Goal: Task Accomplishment & Management: Use online tool/utility

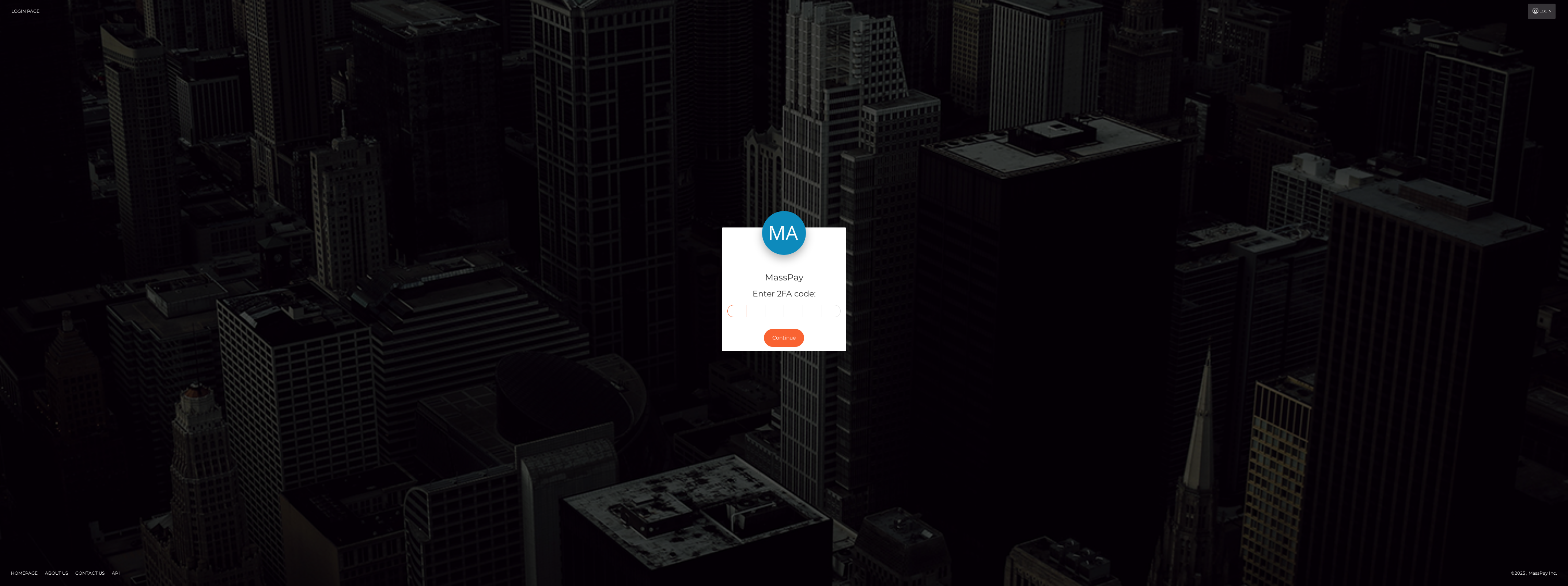
click at [729, 315] on input "text" at bounding box center [737, 311] width 19 height 12
paste input "7"
type input "7"
type input "9"
type input "6"
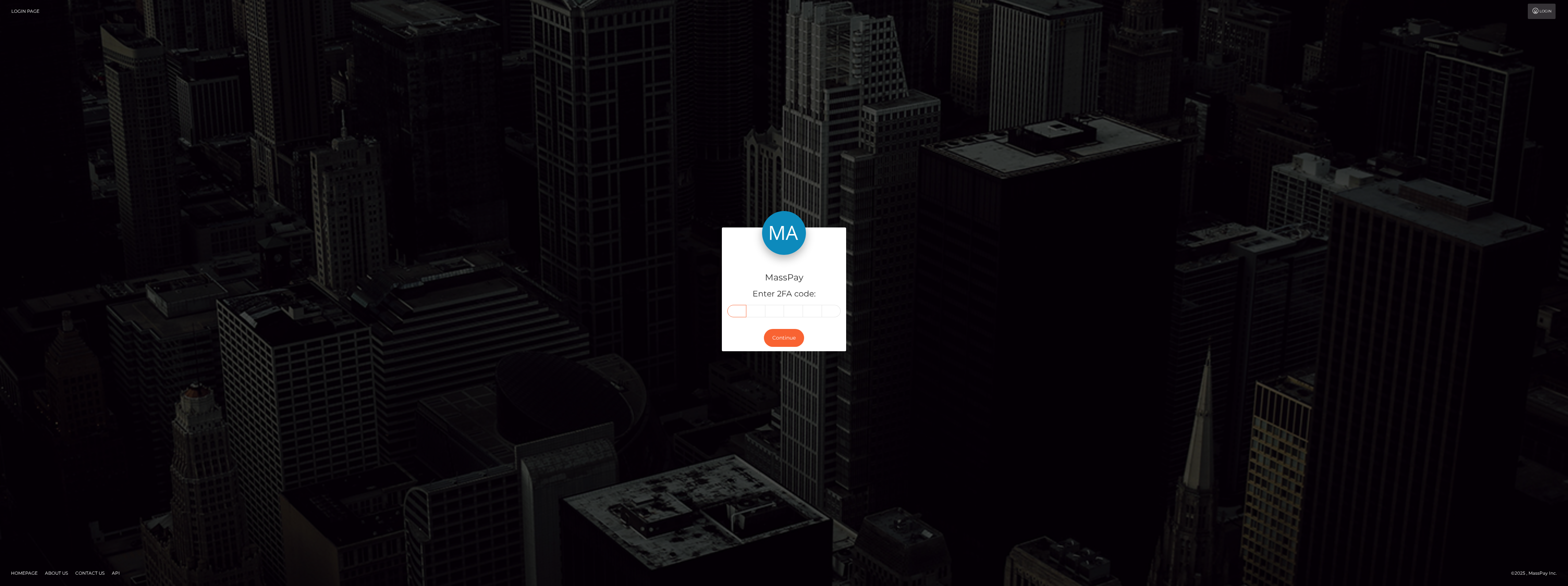
type input "8"
type input "5"
type input "3"
click at [778, 331] on button "Continue" at bounding box center [784, 336] width 41 height 18
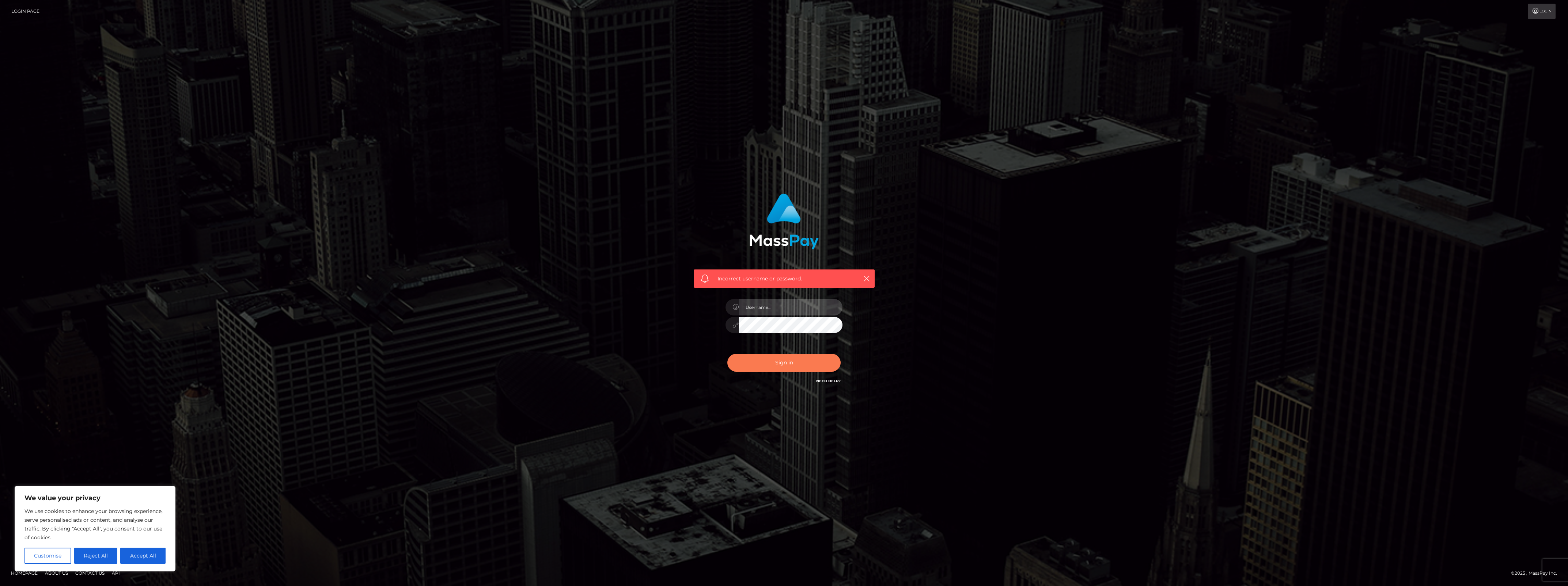
type input "bengreen"
click at [791, 358] on button "Sign in" at bounding box center [784, 363] width 113 height 18
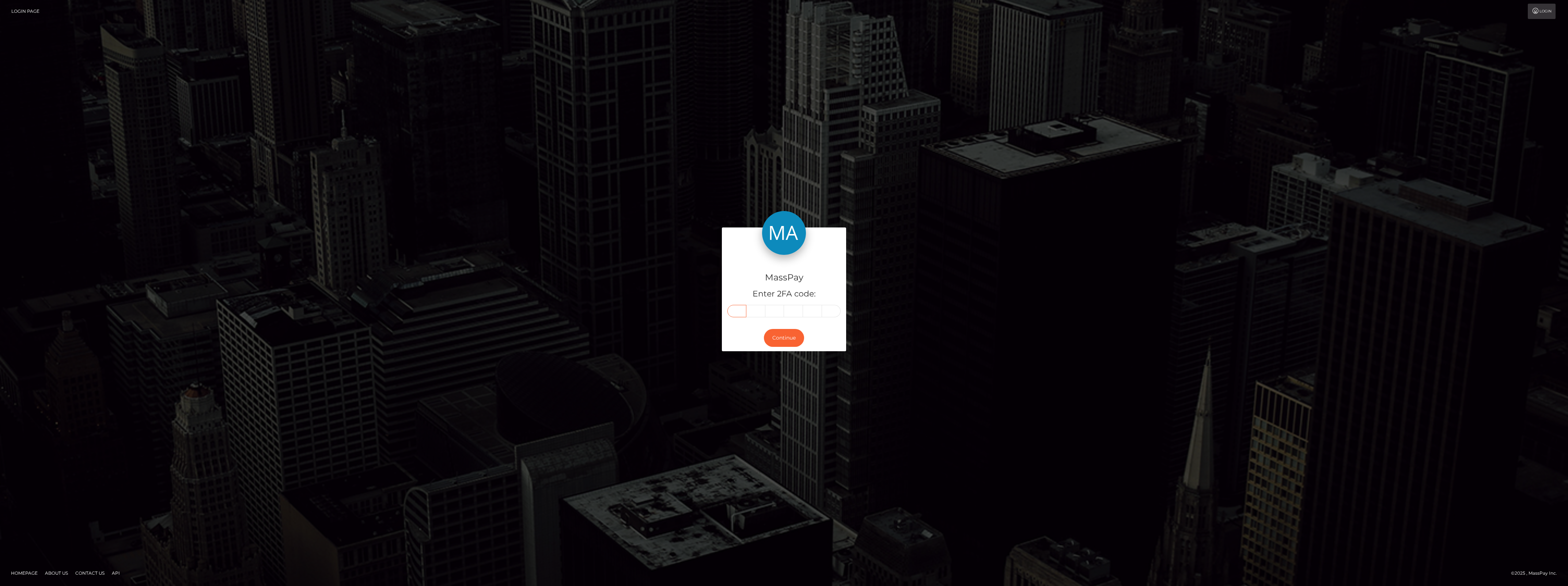
paste input "7"
type input "7"
type input "0"
type input "3"
type input "9"
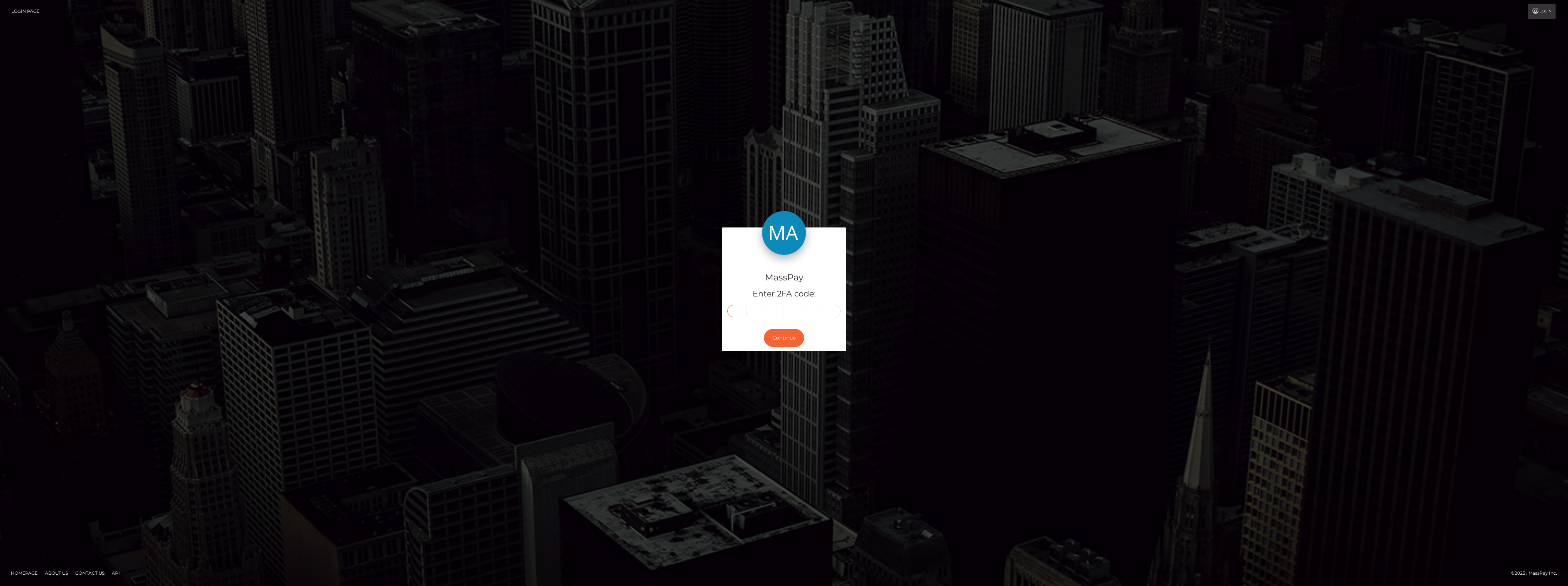
type input "8"
type input "3"
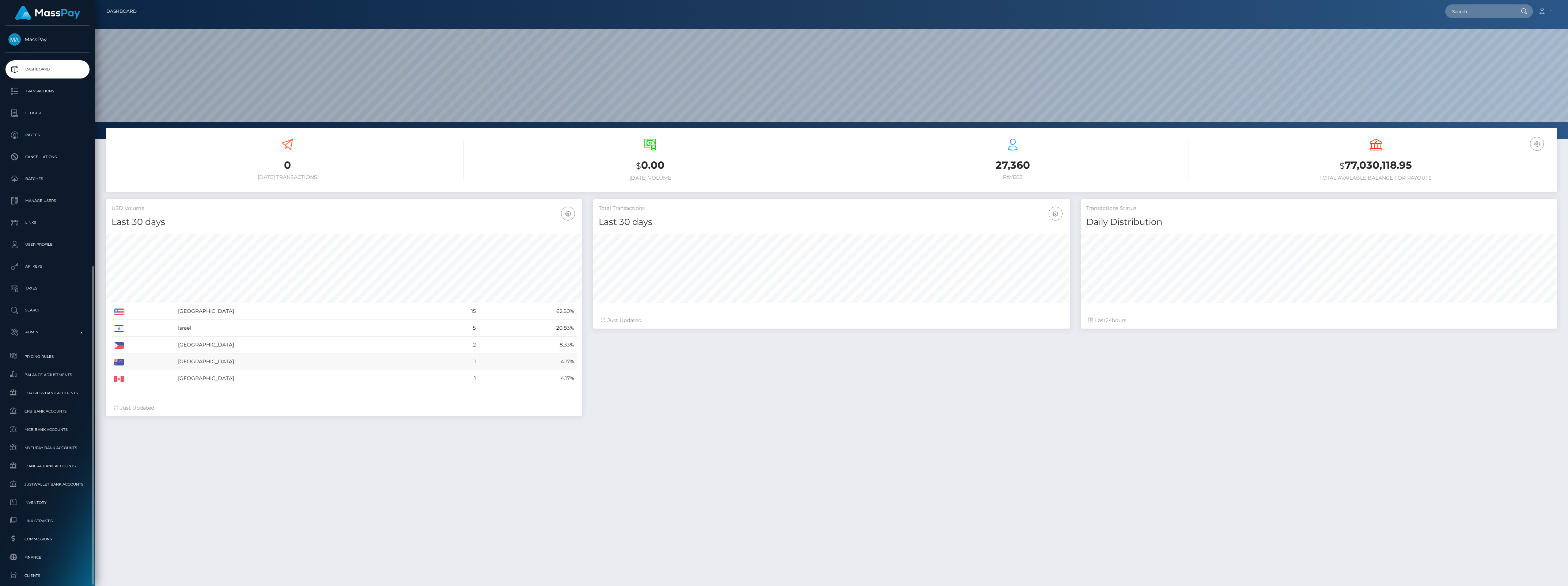
scroll to position [129, 476]
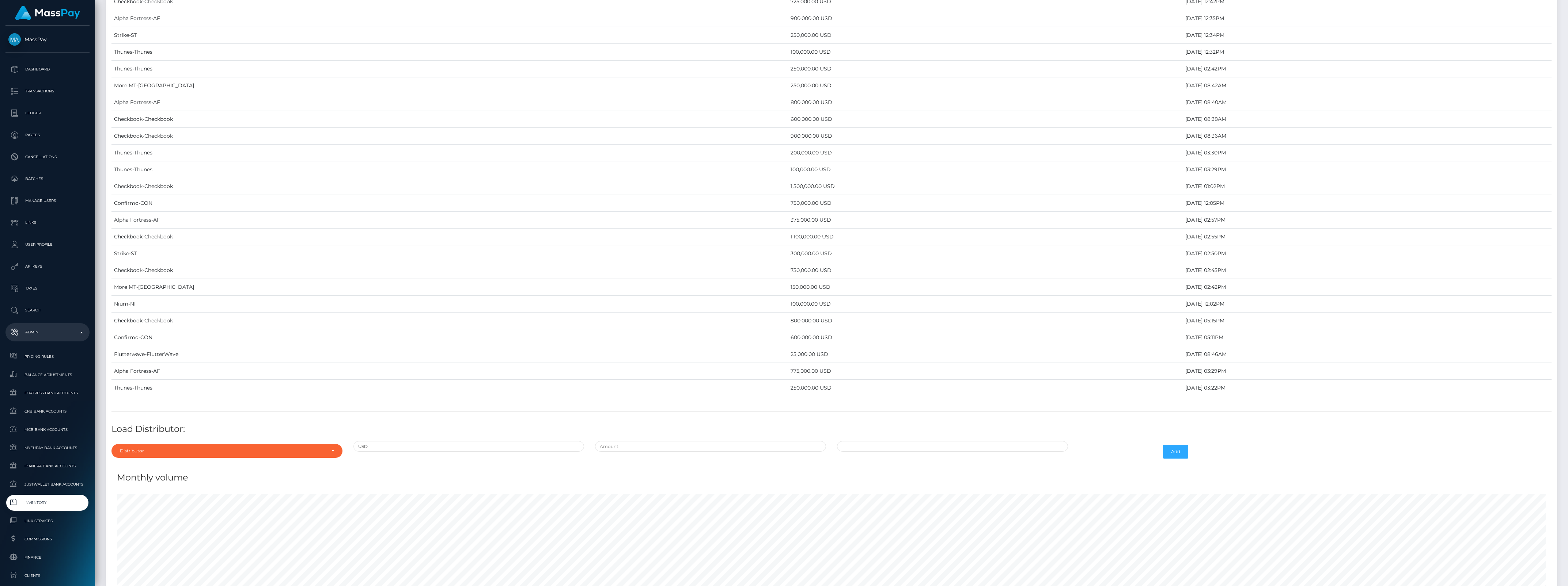
scroll to position [3144, 0]
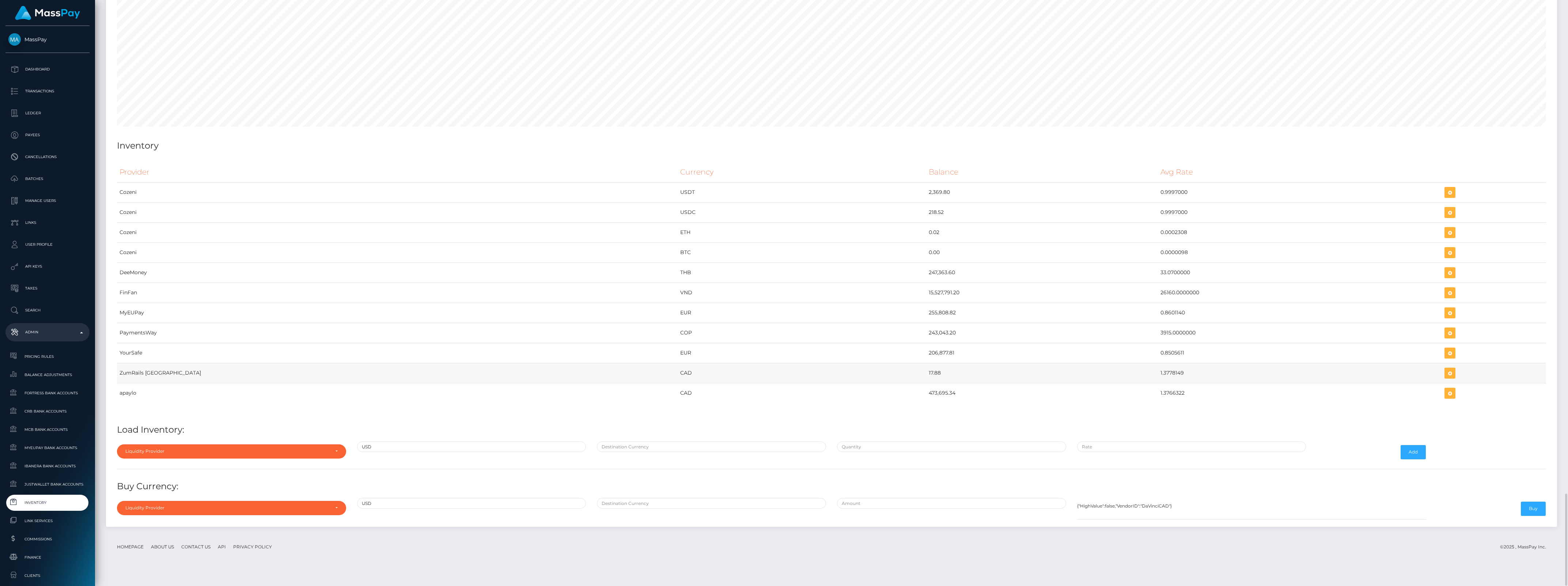
click at [1158, 383] on td "1.3778149" at bounding box center [1299, 372] width 284 height 20
copy td "1.3778149"
drag, startPoint x: 801, startPoint y: 389, endPoint x: 1128, endPoint y: 397, distance: 327.1
click at [1128, 383] on tr "ZumRails Canada CAD 17.88 1.3778149" at bounding box center [831, 372] width 1428 height 20
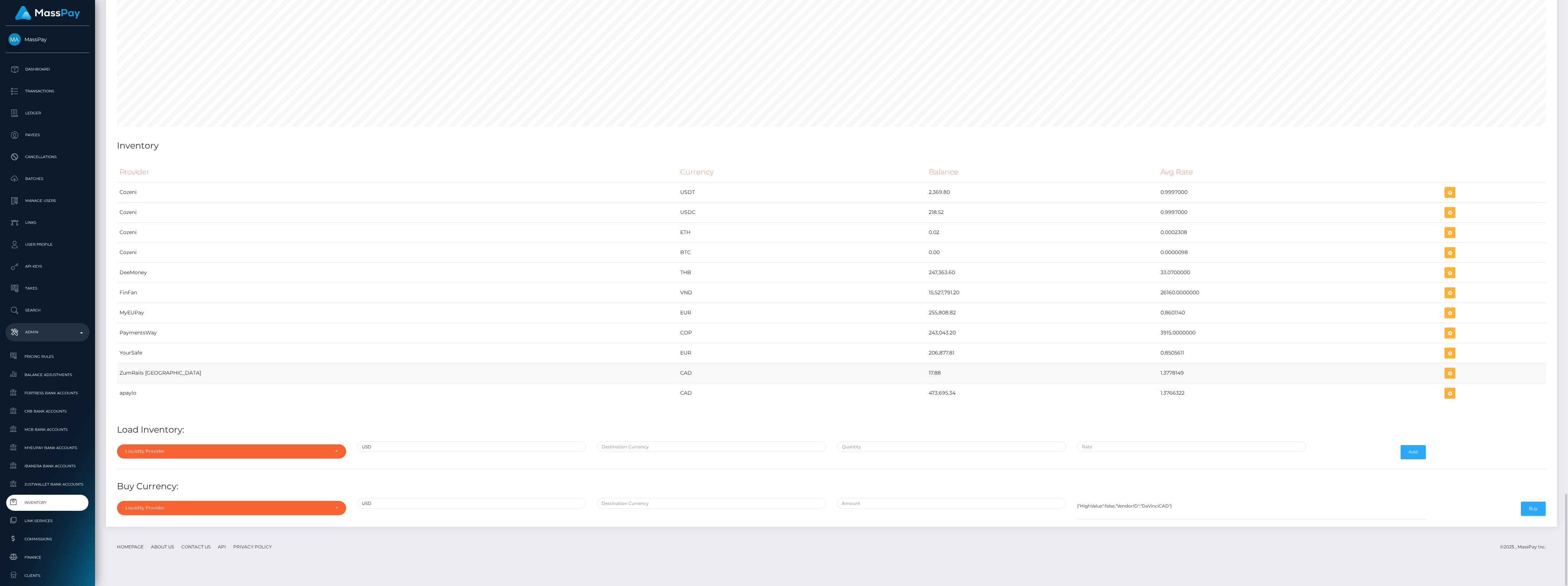
copy tr "17.88 1.3778149"
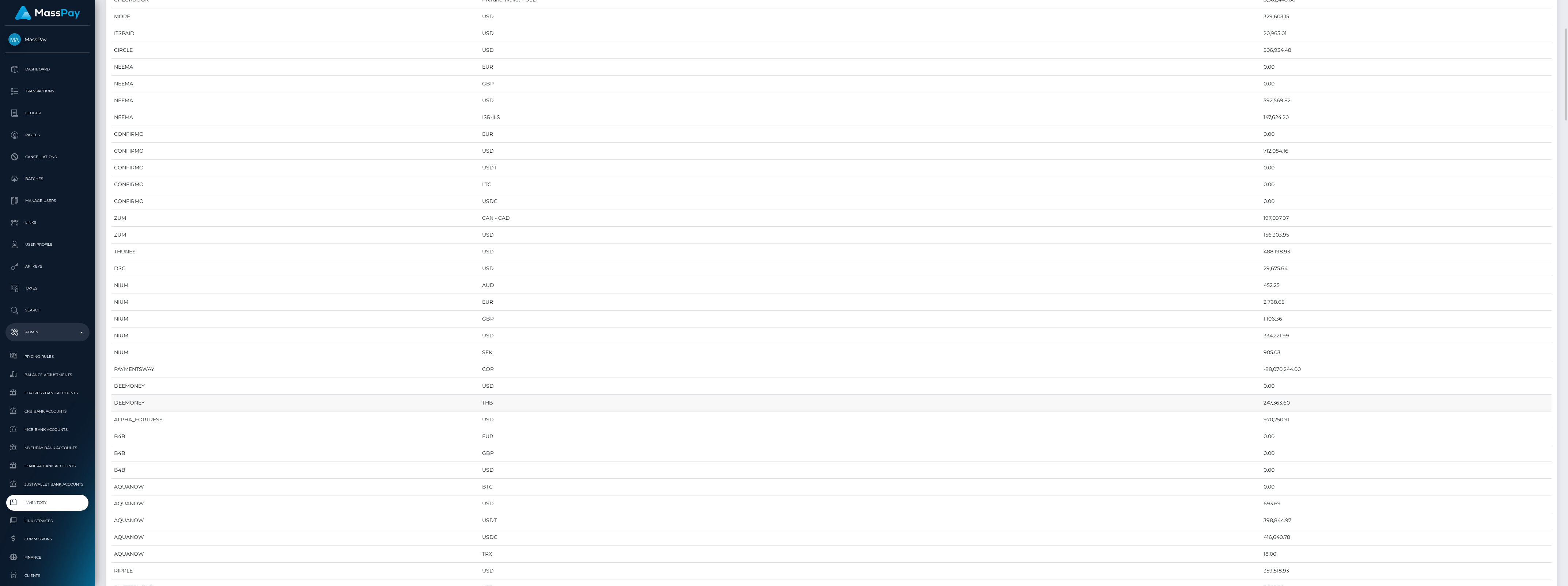
scroll to position [46, 0]
click at [1260, 352] on td "197,097.07" at bounding box center [1405, 355] width 290 height 16
click at [1260, 356] on td "197,097.07" at bounding box center [1405, 355] width 290 height 16
copy td "197,097.07"
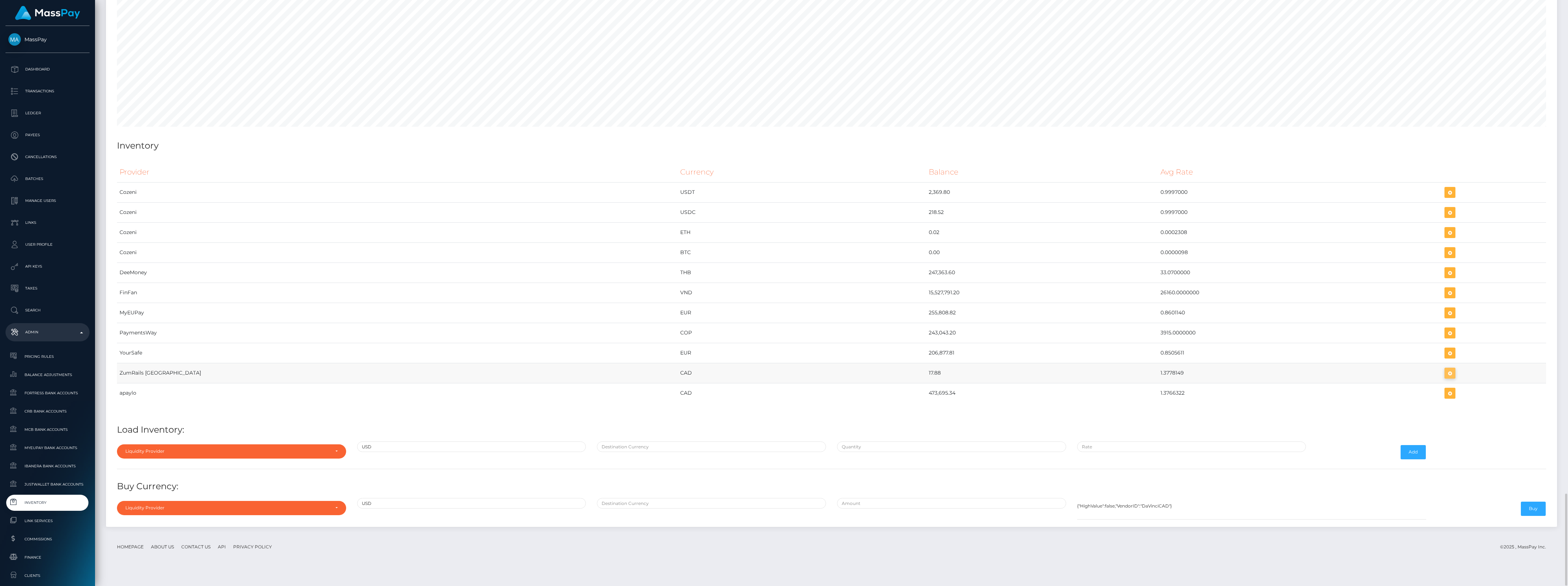
scroll to position [3648, 1451]
click at [1446, 378] on icon "button" at bounding box center [1450, 373] width 9 height 9
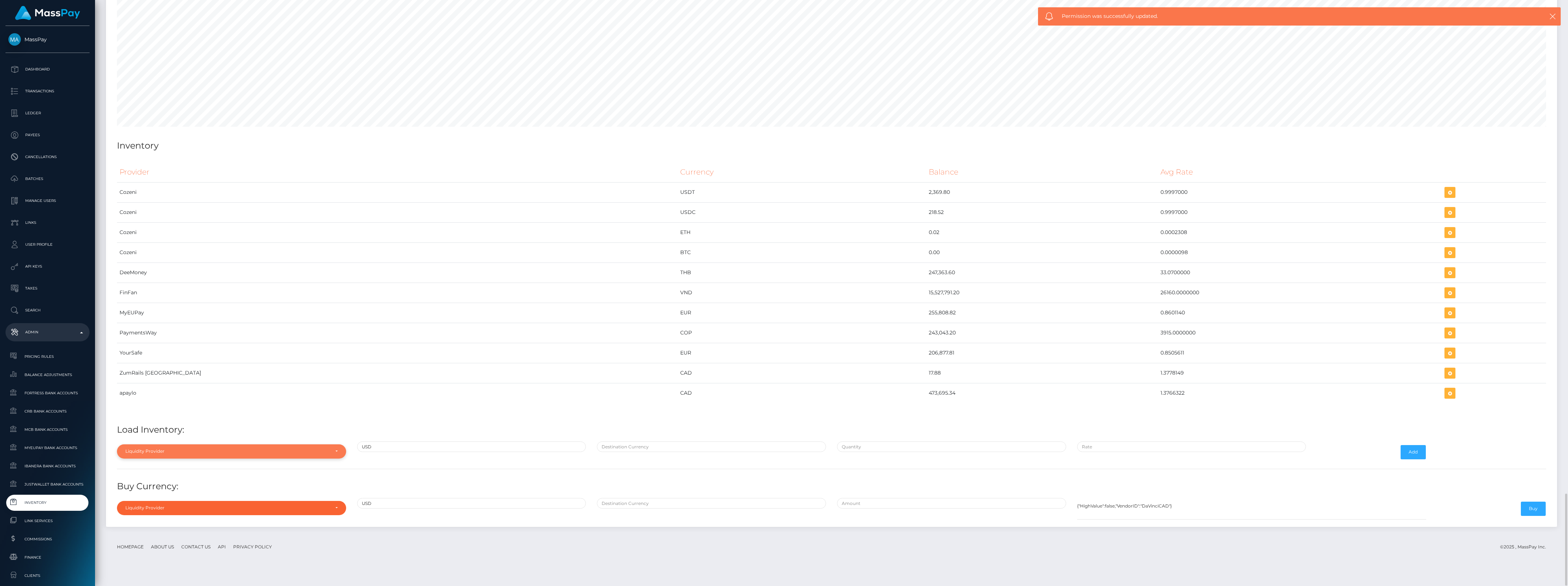
click at [304, 458] on div "Liquidity Provider" at bounding box center [232, 452] width 229 height 14
click at [200, 363] on div "Liquidity Provider Da Vinci AFEX QIWI apaylo Cozeni B4B ApprizaPay PaymentsWay …" at bounding box center [232, 395] width 229 height 95
click at [202, 343] on td "PaymentsWay" at bounding box center [397, 333] width 560 height 20
drag, startPoint x: 213, startPoint y: 428, endPoint x: 222, endPoint y: 458, distance: 31.3
click at [213, 429] on div "Provider Currency Balance Avg Rate Cozeni USDT 2,369.80 Load Inventory:" at bounding box center [831, 340] width 1440 height 367
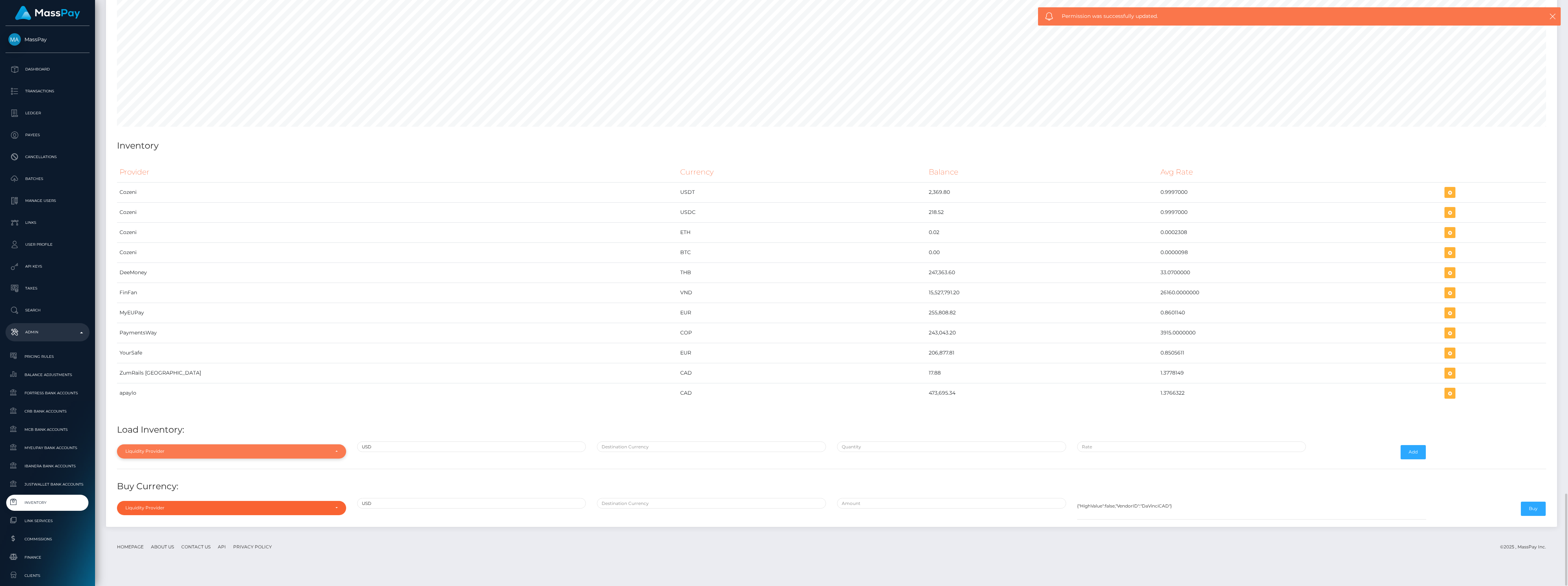
click at [223, 454] on div "Liquidity Provider" at bounding box center [227, 452] width 204 height 6
click at [192, 346] on input "Search" at bounding box center [231, 340] width 223 height 10
type input "zum"
click at [284, 441] on link "ZumRails [GEOGRAPHIC_DATA]" at bounding box center [232, 434] width 229 height 14
select select "ZumRails [GEOGRAPHIC_DATA]"
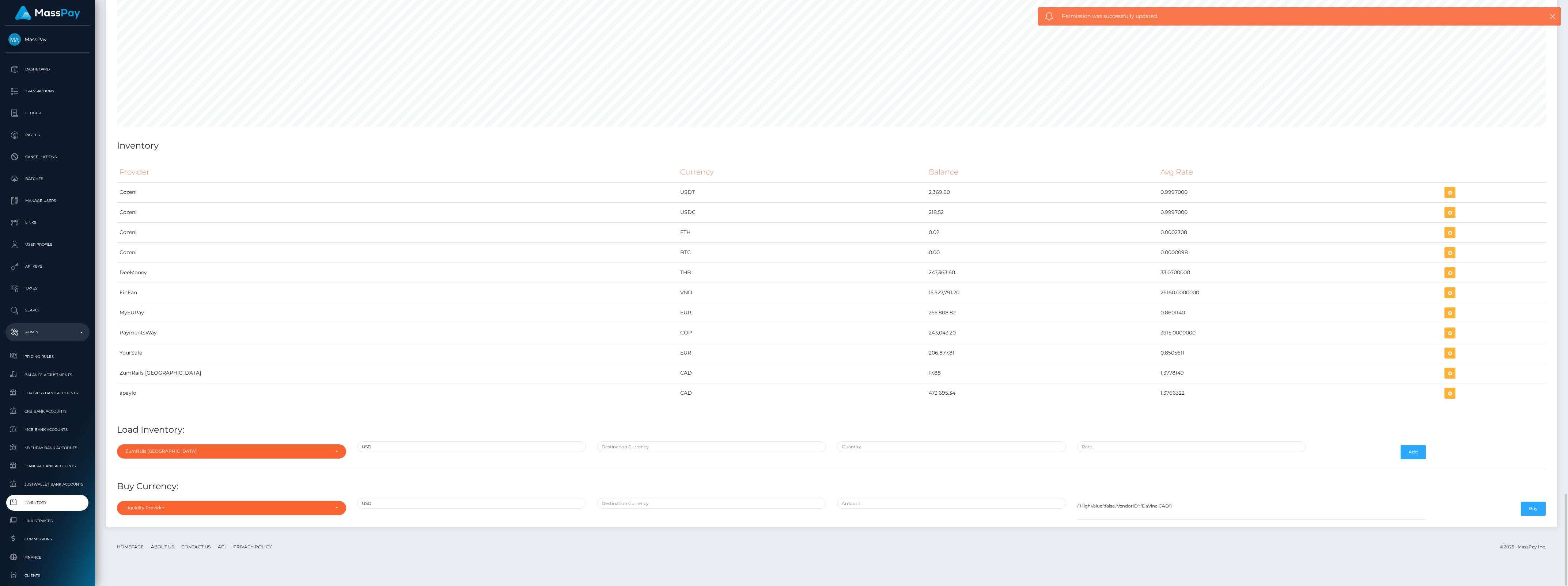
click at [623, 463] on div at bounding box center [711, 452] width 241 height 22
click at [628, 452] on input "text" at bounding box center [711, 446] width 229 height 10
type input "CAD"
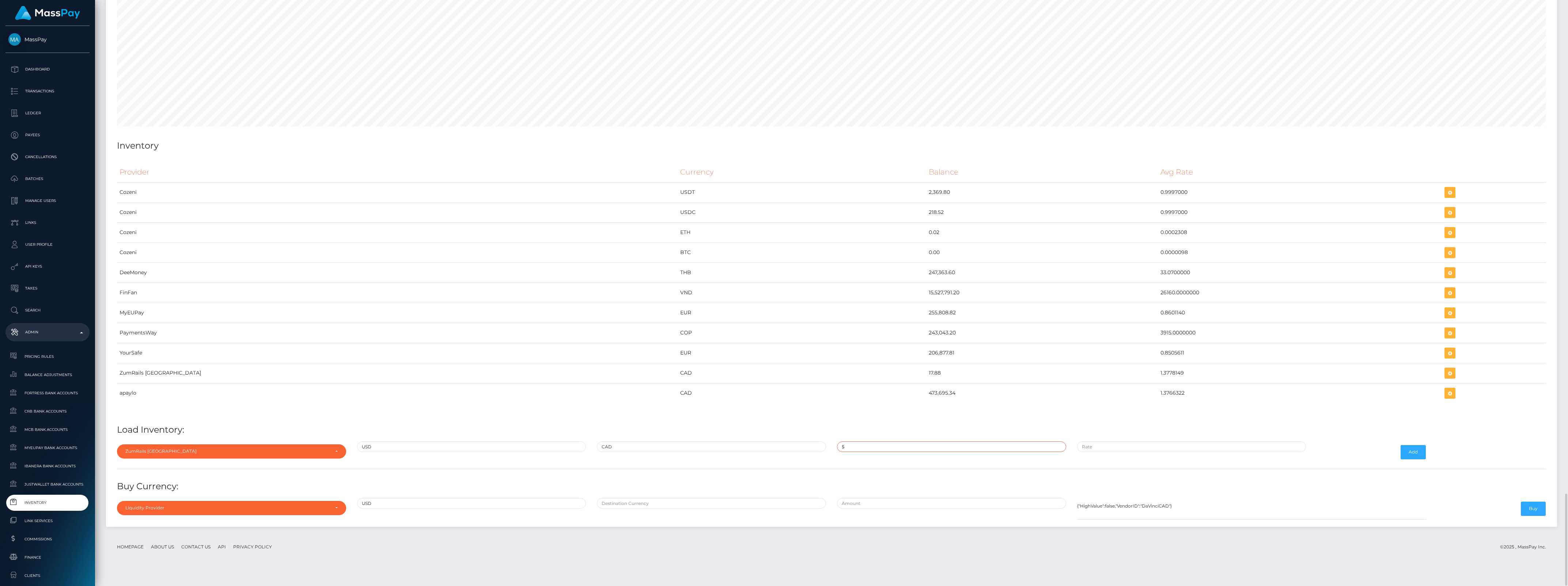
paste input "143,824.4800000"
type input "$143,824.4800000"
click at [860, 452] on input "$143,824.4800000" at bounding box center [952, 446] width 229 height 10
paste input "1.3704000"
type input "$1.3704000"
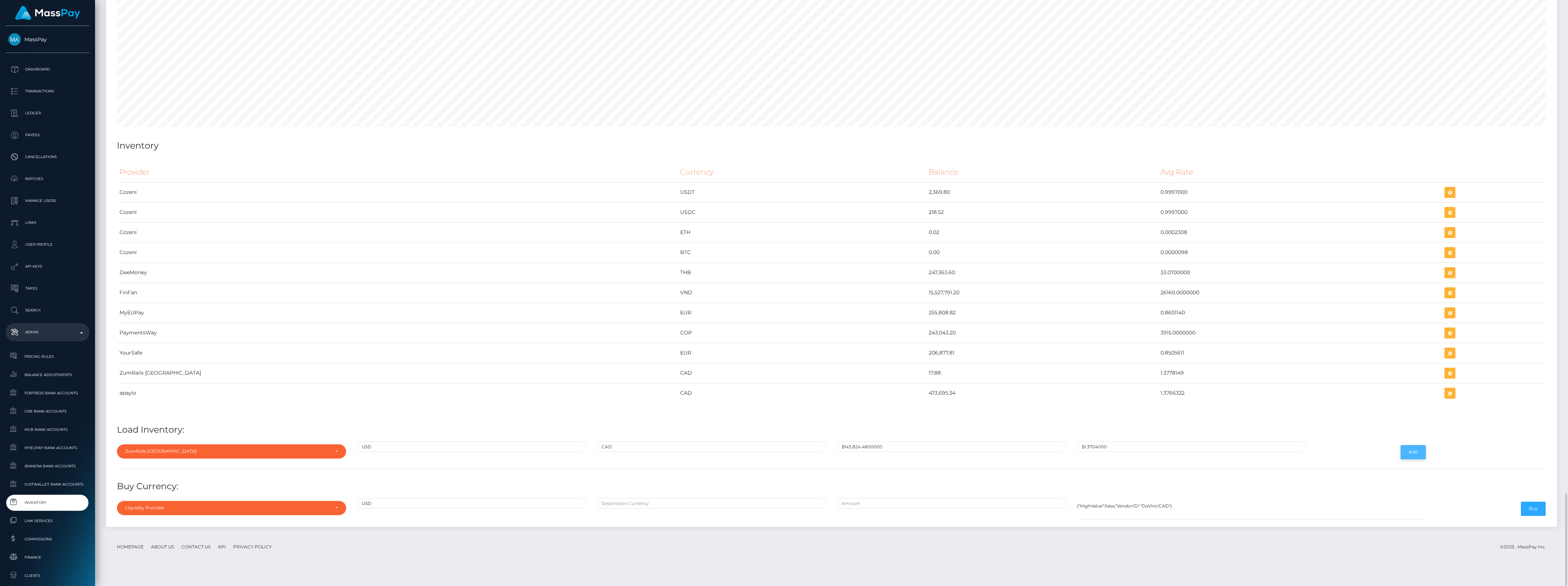
click at [1403, 459] on button "Add" at bounding box center [1412, 452] width 25 height 14
